Goal: Task Accomplishment & Management: Use online tool/utility

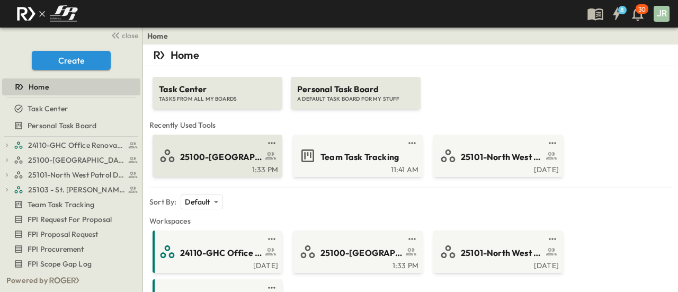
click at [213, 145] on link at bounding box center [214, 143] width 102 height 8
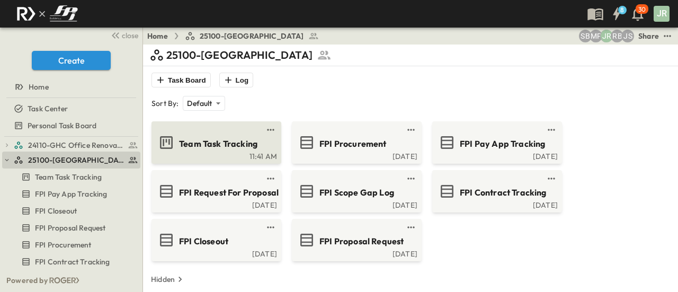
click at [225, 139] on span "Team Task Tracking" at bounding box center [218, 144] width 78 height 12
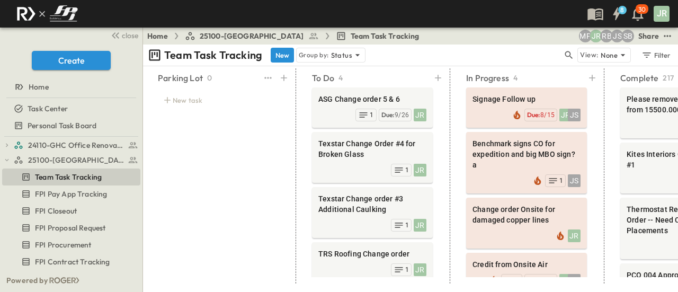
drag, startPoint x: 202, startPoint y: 158, endPoint x: 286, endPoint y: 155, distance: 84.3
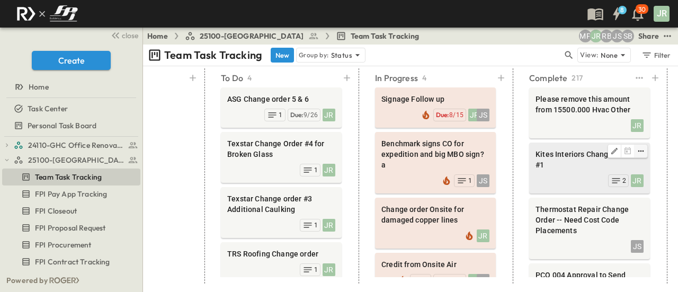
scroll to position [0, 105]
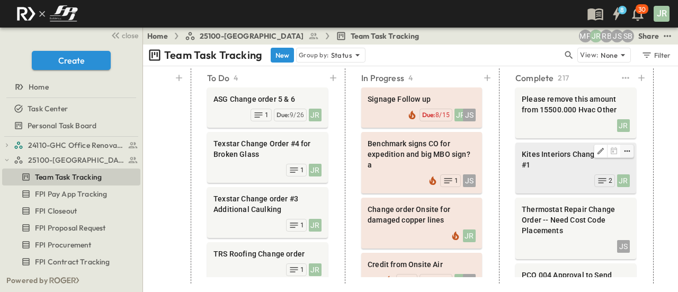
drag, startPoint x: 536, startPoint y: 162, endPoint x: 623, endPoint y: 150, distance: 87.1
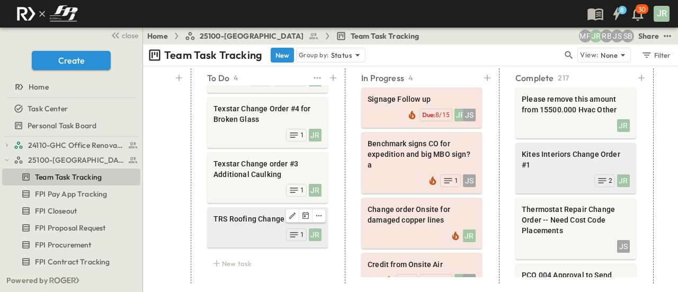
scroll to position [42, 0]
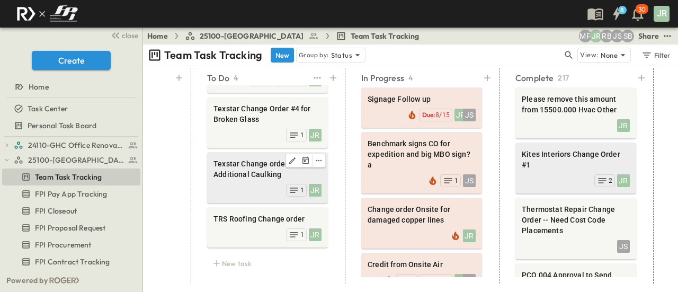
click at [255, 162] on span "Texstar Change order #3 Additional Caulking" at bounding box center [267, 168] width 108 height 21
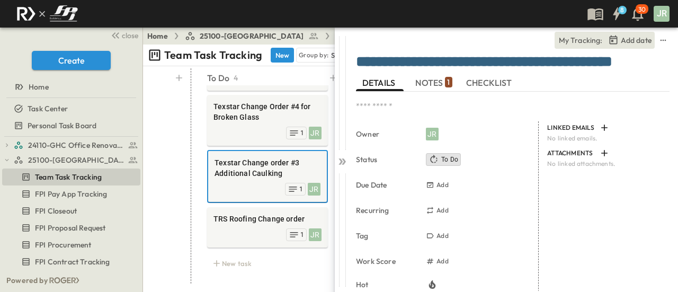
click at [452, 73] on div "**********" at bounding box center [513, 63] width 314 height 21
click at [417, 94] on div "* Owner JR Status To Do Due Date Add Recurring Add Tag Add Work Score Add Hot B…" at bounding box center [513, 223] width 314 height 263
click at [427, 76] on button "NOTES 1" at bounding box center [434, 82] width 48 height 17
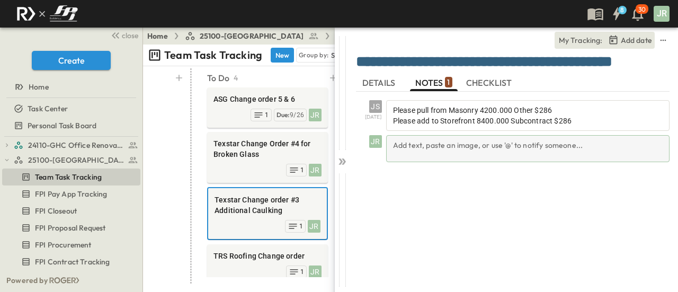
click at [415, 149] on div "Add text, paste an image, or use '@' to notify someone..." at bounding box center [527, 148] width 283 height 27
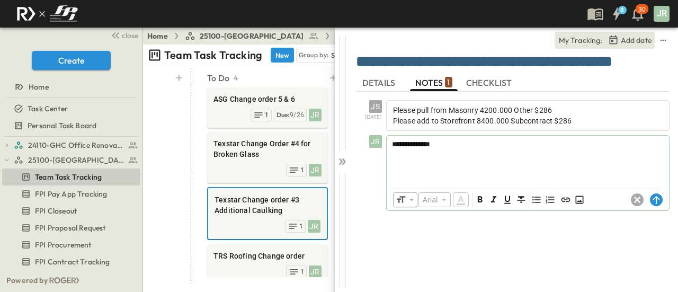
click at [666, 201] on div "​ Arial ​ ​ ***** ​" at bounding box center [528, 199] width 282 height 21
click at [657, 203] on circle at bounding box center [656, 199] width 13 height 13
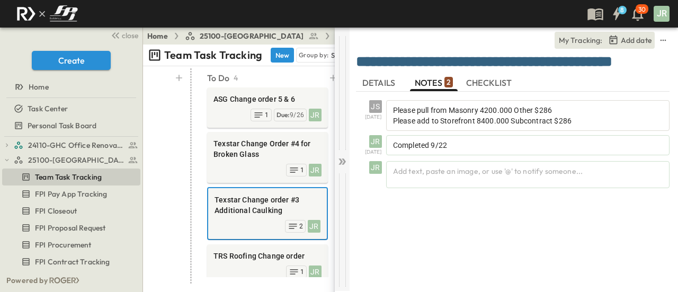
click at [347, 162] on icon at bounding box center [342, 161] width 11 height 11
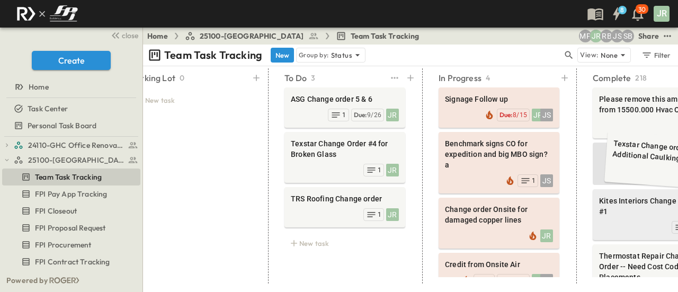
drag, startPoint x: 351, startPoint y: 165, endPoint x: 644, endPoint y: 147, distance: 294.4
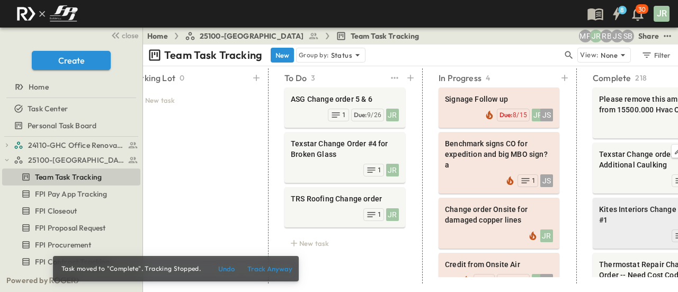
scroll to position [0, 42]
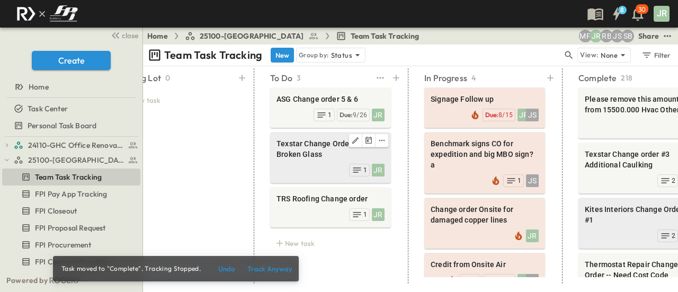
click at [312, 154] on span "Texstar Change Order #4 for Broken Glass" at bounding box center [330, 148] width 108 height 21
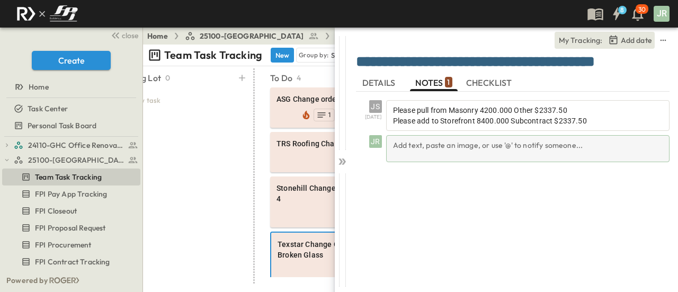
click at [449, 145] on div "Add text, paste an image, or use '@' to notify someone..." at bounding box center [527, 148] width 283 height 27
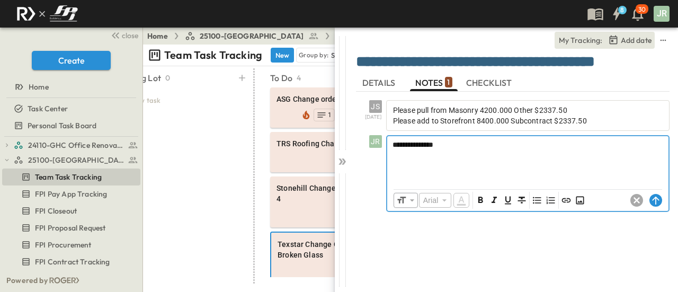
click at [386, 138] on div "**********" at bounding box center [527, 173] width 283 height 77
click at [405, 146] on span "**********" at bounding box center [412, 144] width 41 height 7
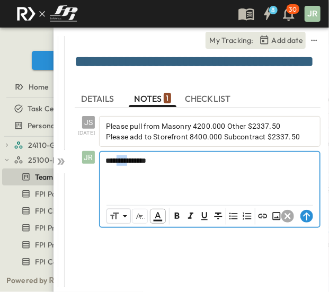
click at [124, 159] on span "**********" at bounding box center [125, 160] width 41 height 7
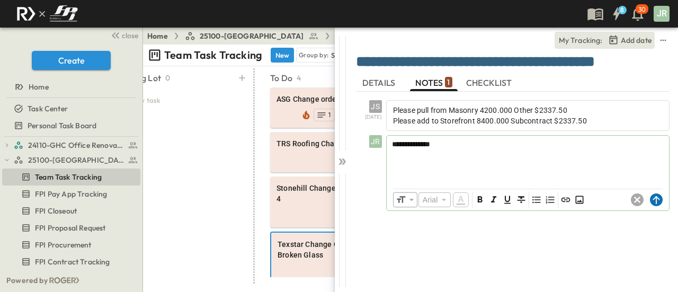
click at [655, 200] on circle at bounding box center [656, 199] width 13 height 13
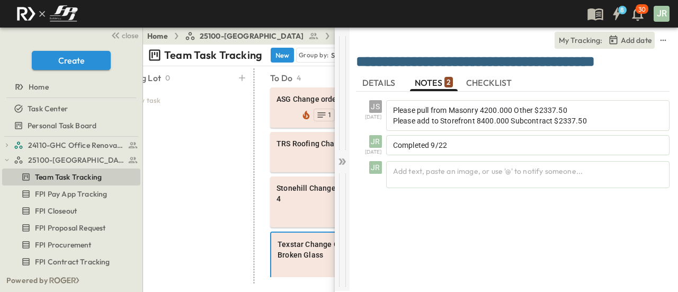
click at [344, 165] on icon at bounding box center [342, 161] width 11 height 11
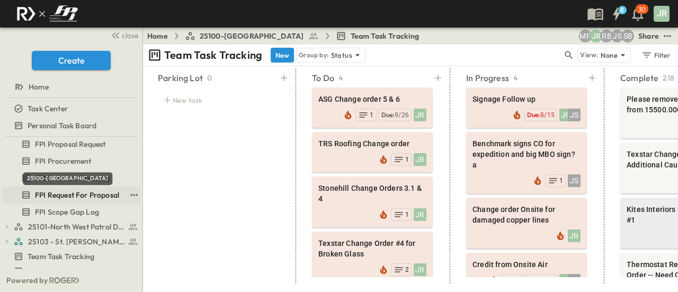
scroll to position [106, 0]
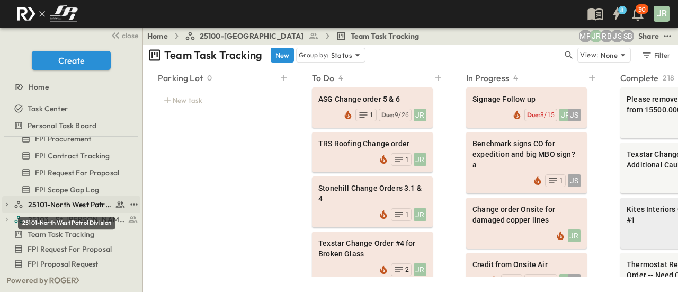
click at [75, 204] on span "25101-North West Patrol Division" at bounding box center [70, 204] width 84 height 11
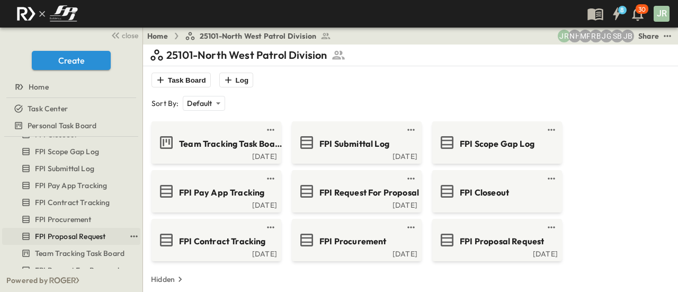
scroll to position [53, 0]
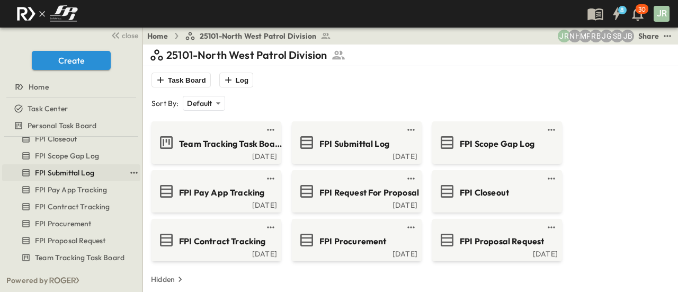
click at [75, 169] on span "FPI Submittal Log" at bounding box center [64, 172] width 59 height 11
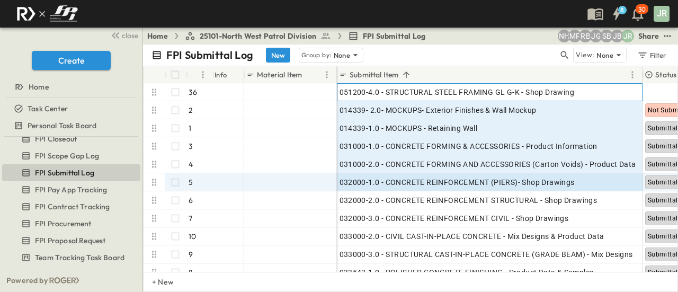
drag, startPoint x: 406, startPoint y: 96, endPoint x: 446, endPoint y: 185, distance: 97.6
click at [446, 185] on div "051200-4.0 - STRUCTURAL STEEL FRAMING GL G-K - Shop Drawing 014339- 2.0- MOCKUP…" at bounding box center [675, 209] width 676 height 252
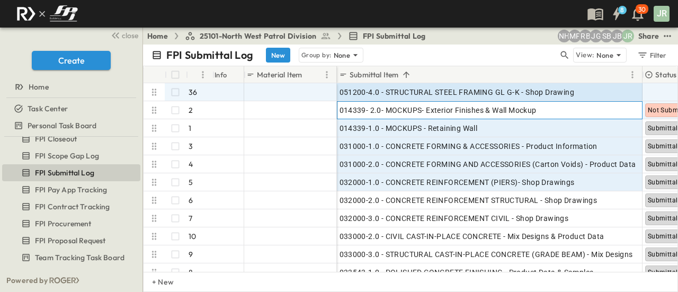
click at [372, 111] on span "014339- 2.0- MOCKUPS- Exterior Finishes & Wall Mockup" at bounding box center [437, 110] width 197 height 11
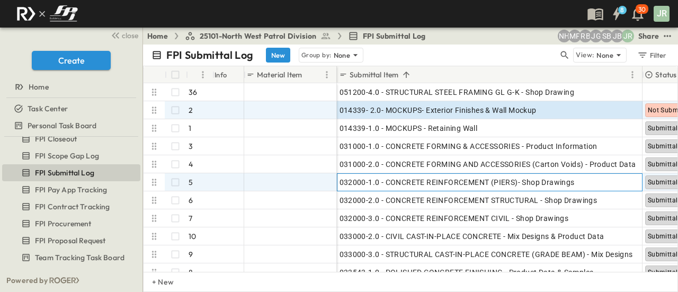
click at [397, 189] on div "032000-1.0 - CONCRETE REINFORCEMENT (PIERS)- Shop Drawings" at bounding box center [489, 182] width 305 height 17
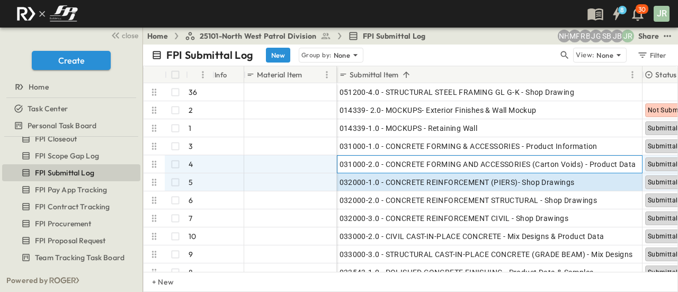
click at [398, 164] on span "031000-2.0 - CONCRETE FORMING AND ACCESSORIES (Carton Voids) - Product Data" at bounding box center [487, 164] width 297 height 11
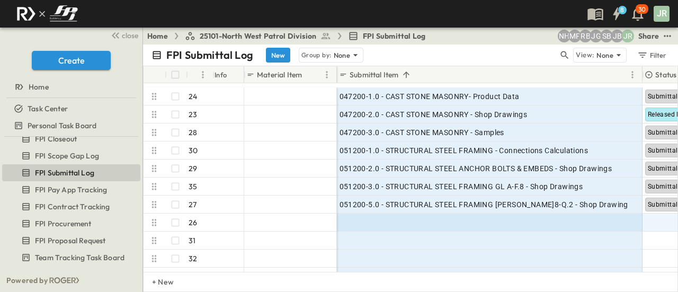
scroll to position [480, 0]
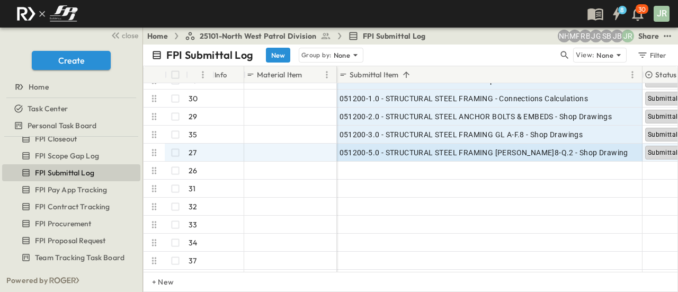
drag, startPoint x: 359, startPoint y: 93, endPoint x: 372, endPoint y: 149, distance: 58.1
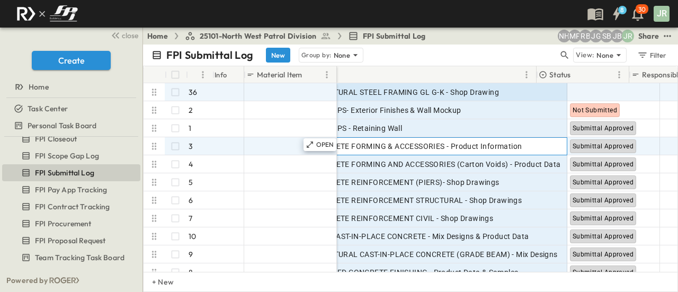
scroll to position [0, 6]
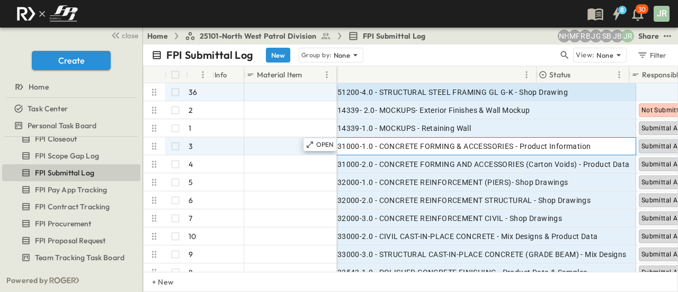
drag, startPoint x: 409, startPoint y: 141, endPoint x: 322, endPoint y: 152, distance: 87.6
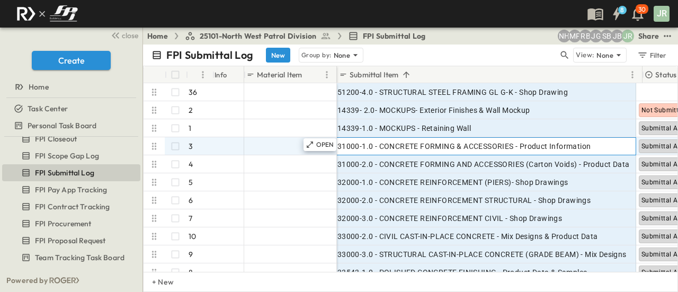
scroll to position [0, 0]
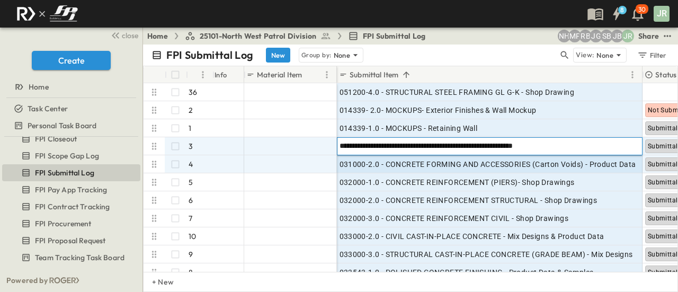
drag, startPoint x: 463, startPoint y: 157, endPoint x: 363, endPoint y: 151, distance: 100.3
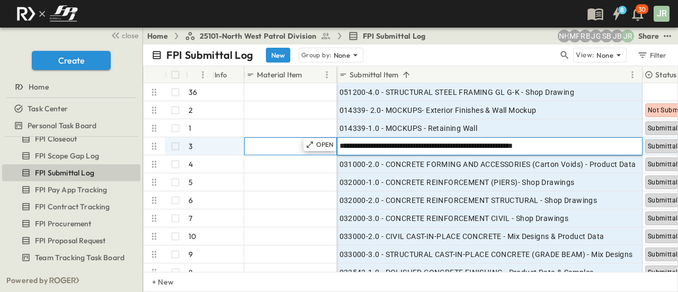
click at [251, 151] on div at bounding box center [290, 146] width 87 height 15
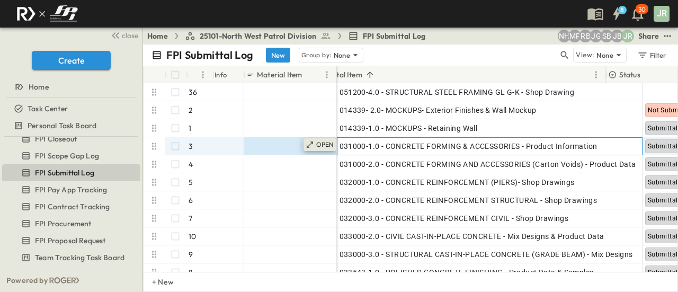
drag, startPoint x: 456, startPoint y: 153, endPoint x: 335, endPoint y: 149, distance: 121.3
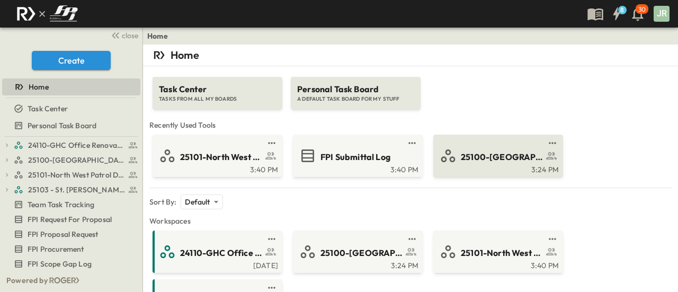
click at [485, 149] on div "25100-[GEOGRAPHIC_DATA]" at bounding box center [512, 156] width 103 height 14
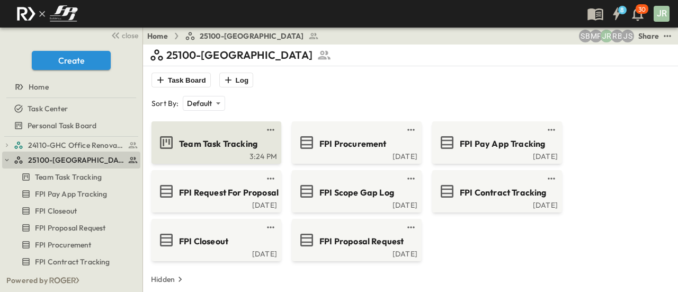
click at [226, 142] on span "Team Task Tracking" at bounding box center [218, 144] width 78 height 12
